Goal: Transaction & Acquisition: Register for event/course

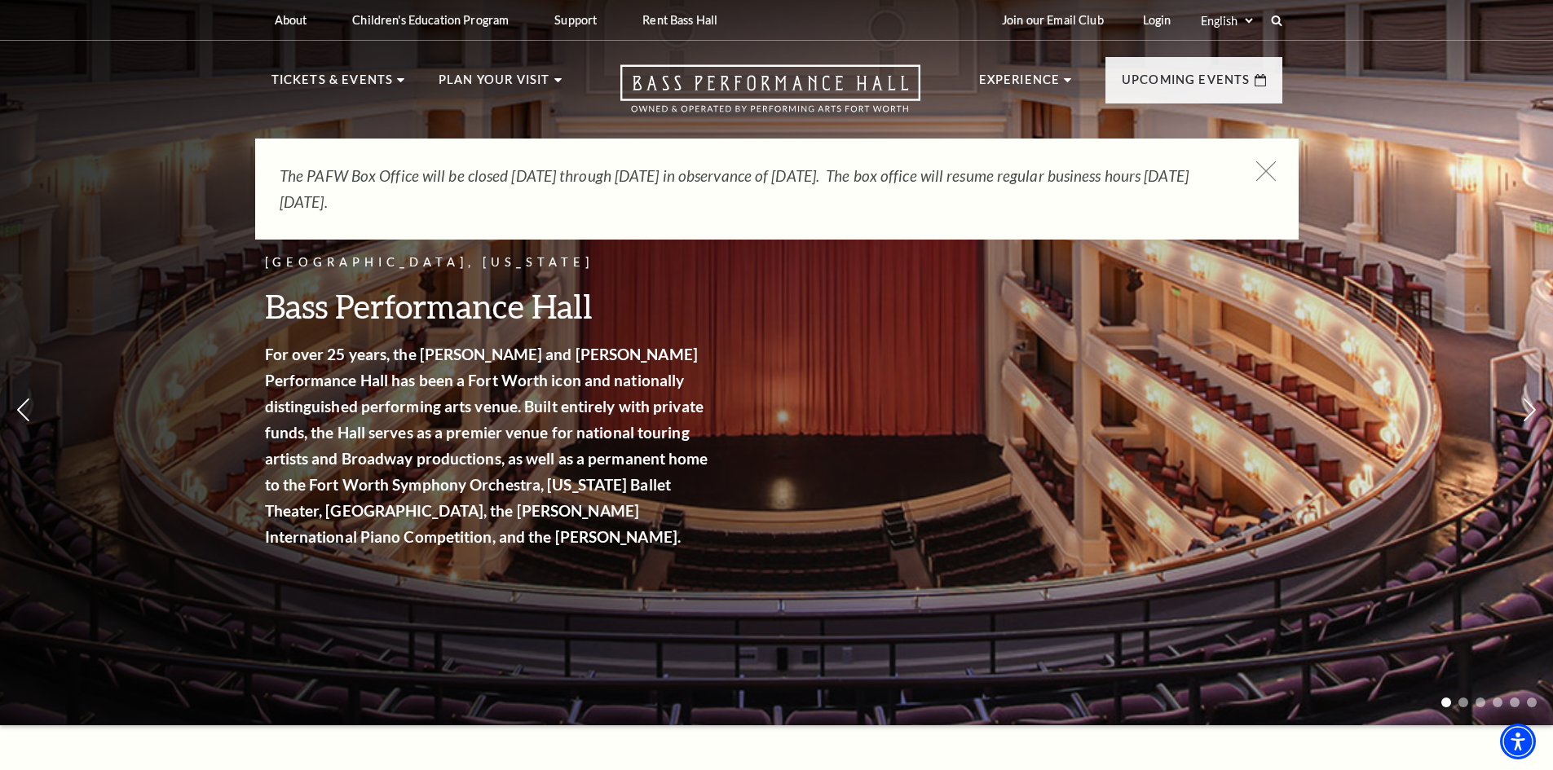
click at [1269, 169] on icon at bounding box center [1265, 171] width 20 height 20
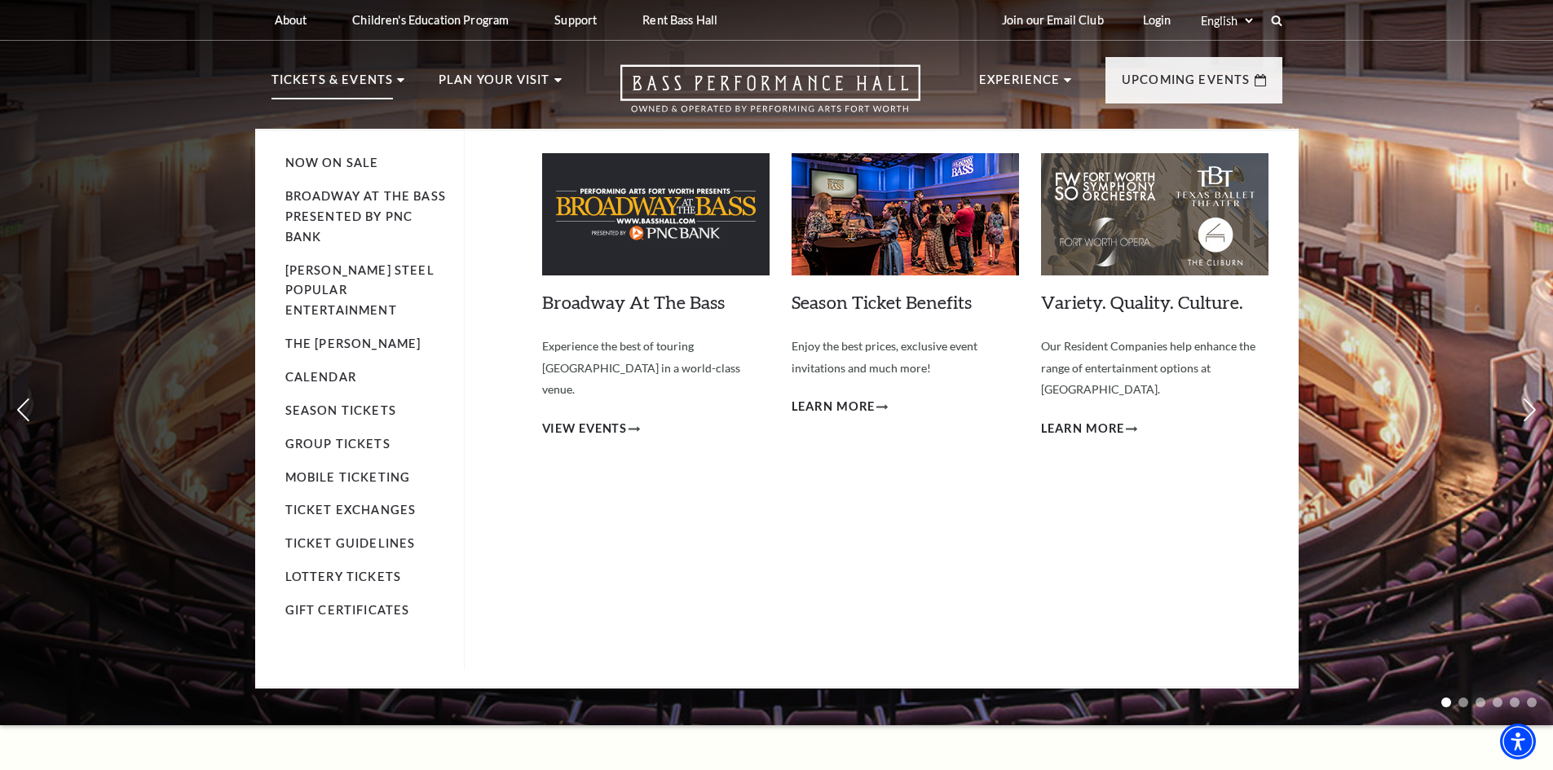
click at [618, 245] on img at bounding box center [655, 214] width 227 height 122
click at [597, 419] on span "View Events" at bounding box center [585, 429] width 86 height 20
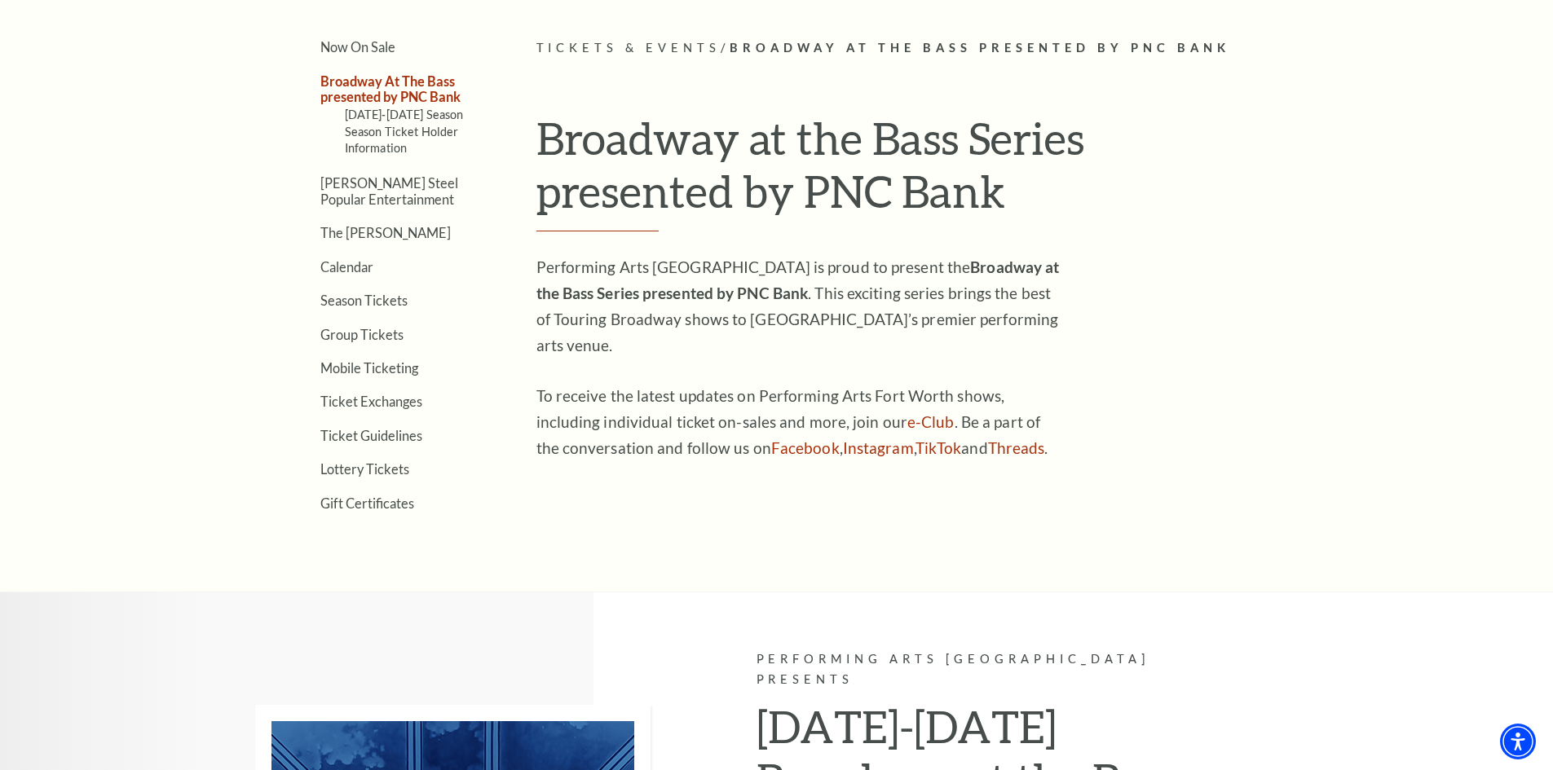
scroll to position [500, 0]
